Goal: Information Seeking & Learning: Learn about a topic

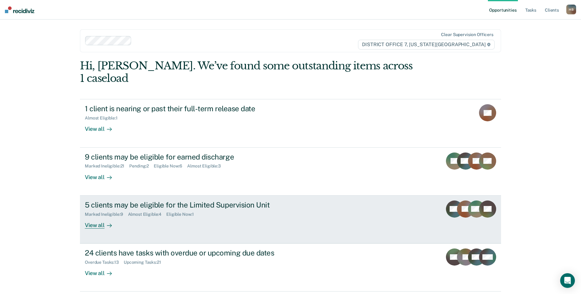
click at [95, 217] on div "View all" at bounding box center [102, 223] width 34 height 12
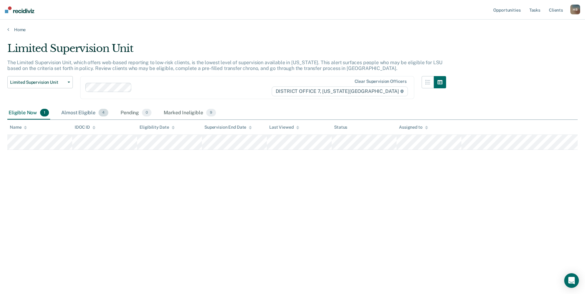
click at [83, 112] on div "Almost Eligible 4" at bounding box center [85, 113] width 50 height 13
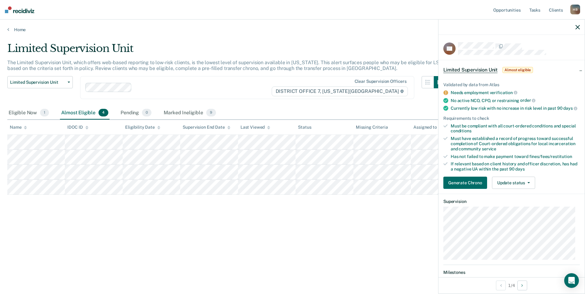
click at [98, 247] on div "Limited Supervision Unit The Limited Supervision Unit, which offers web-based r…" at bounding box center [292, 145] width 571 height 206
